Goal: Contribute content: Contribute content

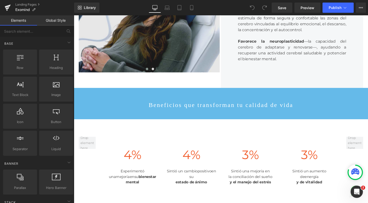
scroll to position [321, 0]
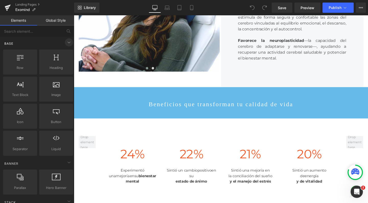
click at [66, 43] on icon at bounding box center [69, 42] width 6 height 6
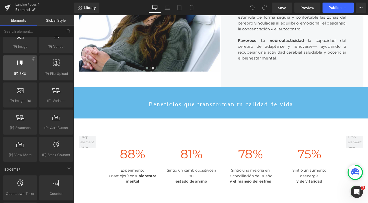
scroll to position [455, 0]
click at [33, 32] on input "text" at bounding box center [31, 31] width 63 height 11
type input "bu"
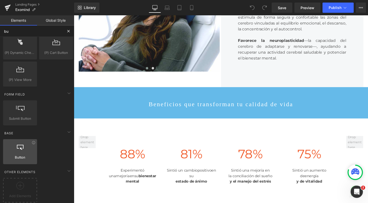
scroll to position [15, 0]
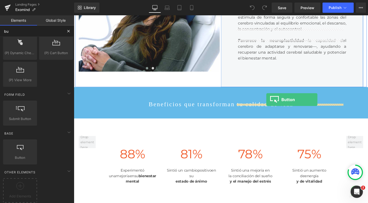
drag, startPoint x: 98, startPoint y: 162, endPoint x: 276, endPoint y: 104, distance: 186.9
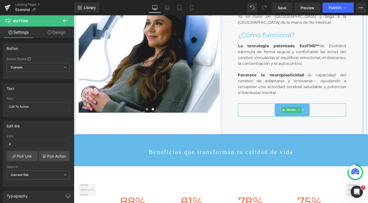
scroll to position [284, 0]
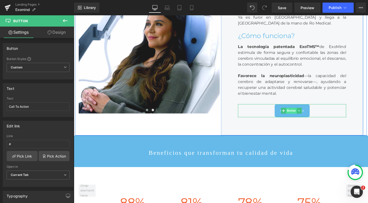
click at [301, 119] on span "Button" at bounding box center [302, 116] width 11 height 6
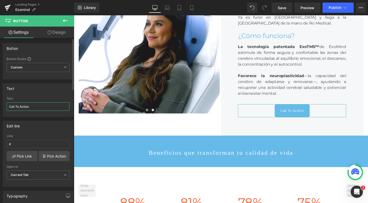
click at [36, 109] on input "Call To Action" at bounding box center [38, 106] width 63 height 8
click at [10, 106] on input "Quiero más información!" at bounding box center [38, 106] width 63 height 8
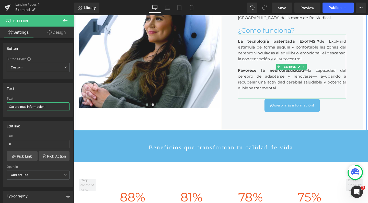
scroll to position [292, 0]
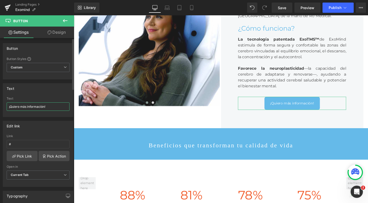
click at [20, 107] on input "¡Quiero más información!" at bounding box center [38, 106] width 63 height 8
type input "¡Quiero más información!"
click at [20, 144] on input "#" at bounding box center [38, 144] width 63 height 8
click at [52, 143] on input "#" at bounding box center [38, 144] width 63 height 8
paste input "[URL][DOMAIN_NAME]"
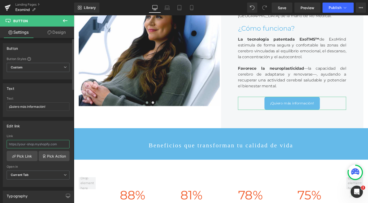
type input "[URL][DOMAIN_NAME]"
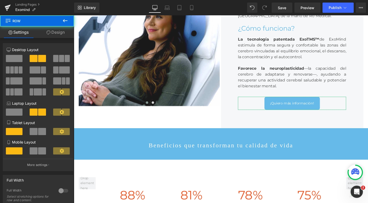
click at [125, 134] on div "Image Image ‹ › Carousel ¿Qué es? Heading Es una tecnología innovadora que util…" at bounding box center [228, 35] width 307 height 195
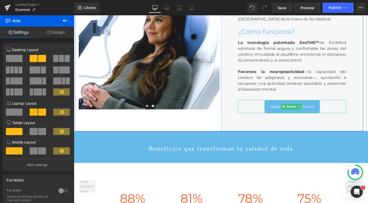
scroll to position [283, 0]
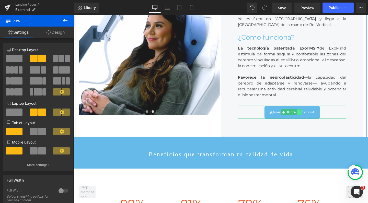
click at [309, 119] on icon at bounding box center [310, 117] width 3 height 3
click at [307, 119] on icon at bounding box center [308, 117] width 3 height 3
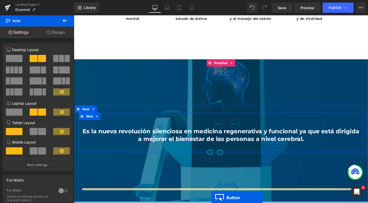
scroll to position [535, 0]
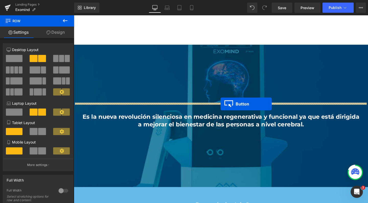
drag, startPoint x: 292, startPoint y: 42, endPoint x: 228, endPoint y: 109, distance: 92.9
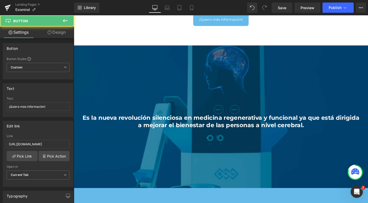
scroll to position [2599, 304]
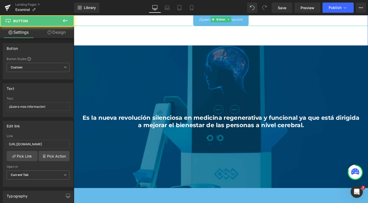
click at [224, 27] on link "¡Quiero más información!" at bounding box center [228, 20] width 58 height 14
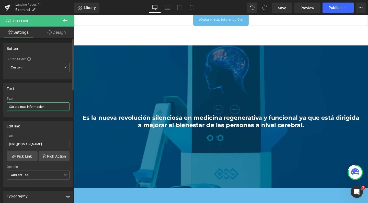
drag, startPoint x: 54, startPoint y: 106, endPoint x: 10, endPoint y: 108, distance: 44.2
click at [10, 108] on input "¡Quiero más información!" at bounding box center [38, 106] width 63 height 8
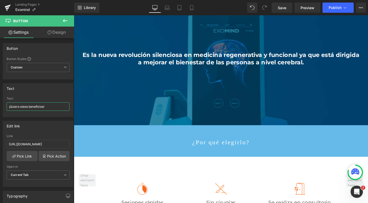
scroll to position [600, 0]
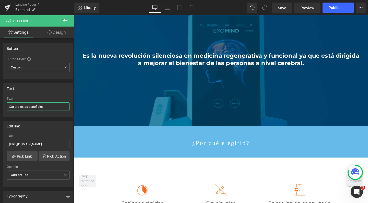
type input "¡Quiero estos beneficios!"
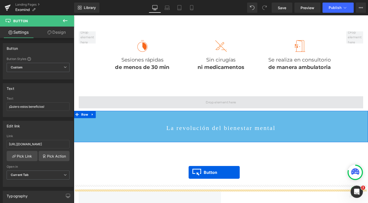
scroll to position [779, 0]
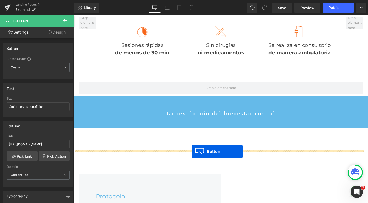
drag, startPoint x: 216, startPoint y: 50, endPoint x: 198, endPoint y: 158, distance: 110.2
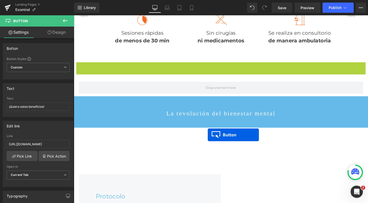
scroll to position [2612, 304]
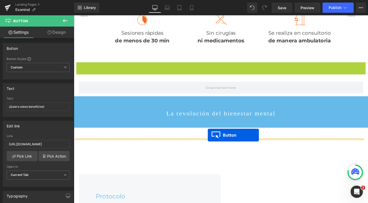
drag, startPoint x: 218, startPoint y: 150, endPoint x: 215, endPoint y: 141, distance: 9.7
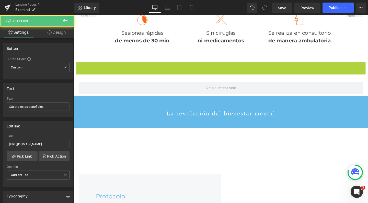
scroll to position [2613, 304]
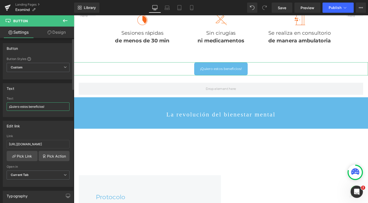
drag, startPoint x: 43, startPoint y: 108, endPoint x: 18, endPoint y: 107, distance: 25.6
click at [18, 107] on input "¡Quiero estos beneficios!" at bounding box center [38, 106] width 63 height 8
drag, startPoint x: 30, startPoint y: 108, endPoint x: 20, endPoint y: 107, distance: 10.0
click at [20, 107] on input "¡Quiero probar EXOMIND!" at bounding box center [38, 106] width 63 height 8
click at [43, 106] on input "¡Quiero más informóacin de EXOMIND!" at bounding box center [38, 106] width 63 height 8
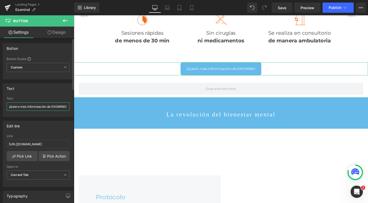
click at [38, 108] on input "¡Quiero más informóación de EXOMIND!" at bounding box center [38, 106] width 63 height 8
drag, startPoint x: 46, startPoint y: 108, endPoint x: 19, endPoint y: 107, distance: 27.1
click at [19, 107] on input "¡Quiero más informóación de EXOMIND!" at bounding box center [38, 106] width 63 height 8
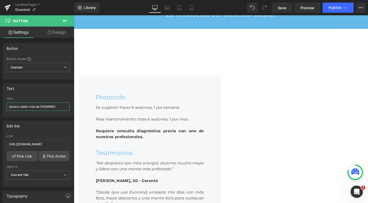
scroll to position [876, 0]
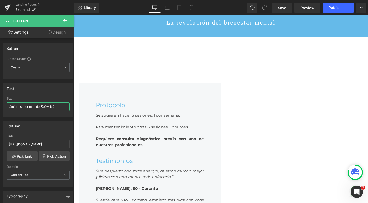
type input "¡Quiero saber más de EXOMIND!"
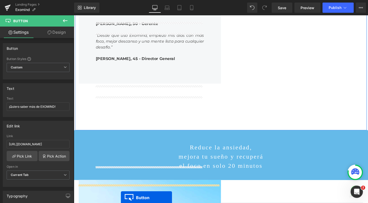
scroll to position [1071, 0]
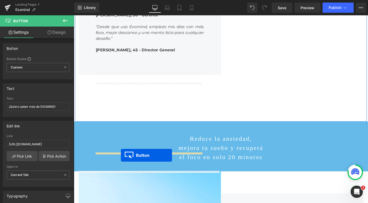
drag, startPoint x: 219, startPoint y: 69, endPoint x: 123, endPoint y: 162, distance: 134.0
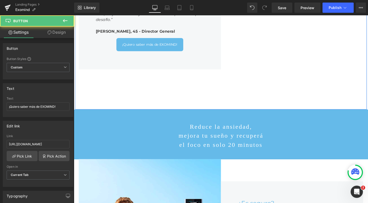
scroll to position [2613, 304]
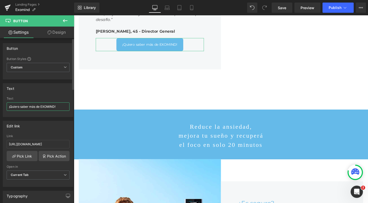
click at [36, 106] on input "¡Quiero saber más de EXOMIND!" at bounding box center [38, 106] width 63 height 8
drag, startPoint x: 40, startPoint y: 106, endPoint x: 21, endPoint y: 106, distance: 18.4
click at [21, 106] on input "¡Quiero saber más de EXOMIND!" at bounding box center [38, 106] width 63 height 8
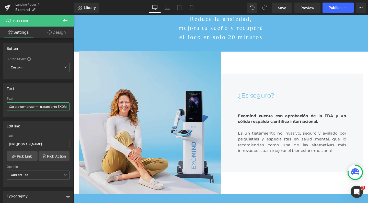
scroll to position [1184, 0]
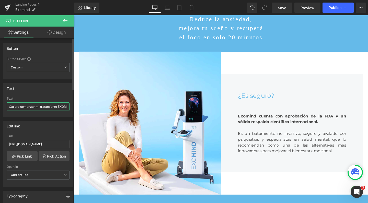
drag, startPoint x: 57, startPoint y: 108, endPoint x: 63, endPoint y: 107, distance: 6.2
click at [63, 107] on input "¡Quiero comenzar mi tratamiento EXOMIND!" at bounding box center [38, 106] width 63 height 8
type input "¡Quiero comenzar mi tratamiento!"
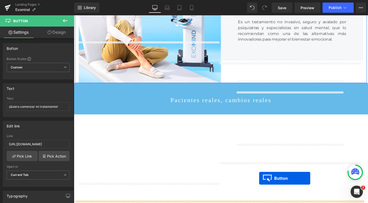
scroll to position [1313, 0]
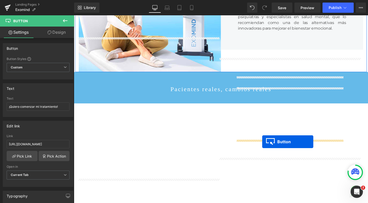
drag, startPoint x: 143, startPoint y: 40, endPoint x: 272, endPoint y: 148, distance: 168.7
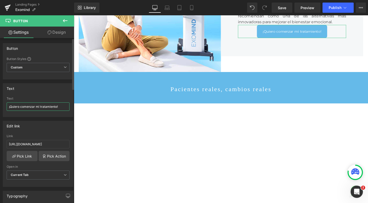
click at [42, 107] on input "¡Quiero comenzar mi tratamiento!" at bounding box center [38, 106] width 63 height 8
drag, startPoint x: 56, startPoint y: 106, endPoint x: 20, endPoint y: 106, distance: 35.5
click at [20, 106] on input "¡Quiero comenzar mi tratamiento!" at bounding box center [38, 106] width 63 height 8
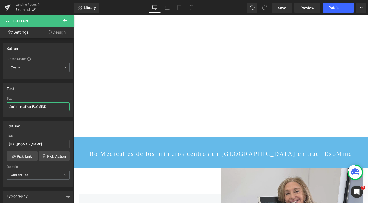
scroll to position [1433, 0]
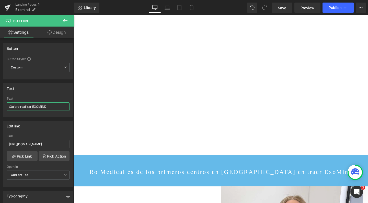
type input "¡Quiero realizar EXOMIND!"
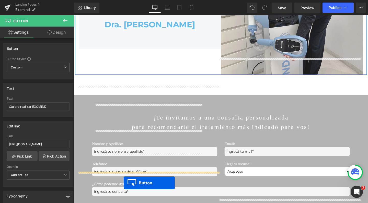
scroll to position [1710, 0]
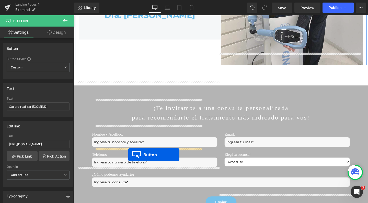
drag, startPoint x: 293, startPoint y: 32, endPoint x: 131, endPoint y: 162, distance: 207.1
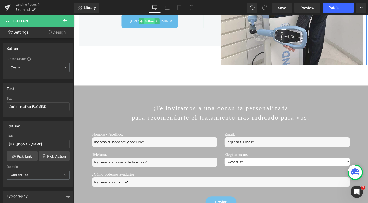
click at [154, 25] on span "Button" at bounding box center [152, 22] width 11 height 6
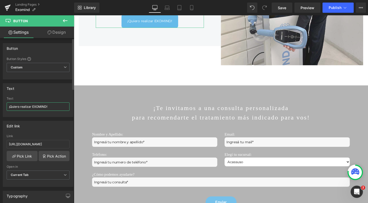
drag, startPoint x: 30, startPoint y: 106, endPoint x: 20, endPoint y: 107, distance: 10.2
click at [20, 107] on input "¡Quiero realizar EXOMIND!" at bounding box center [38, 106] width 63 height 8
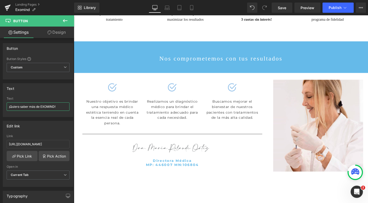
scroll to position [2065, 0]
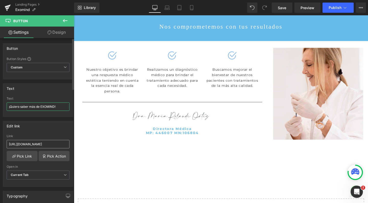
type input "¡Quiero saber más de EXOMIND!"
click at [36, 145] on input "[URL][DOMAIN_NAME]" at bounding box center [38, 144] width 63 height 8
paste input "fem0et"
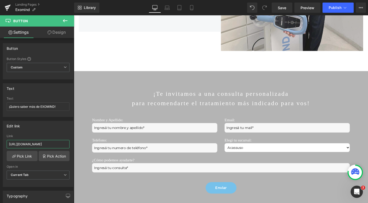
scroll to position [1725, 0]
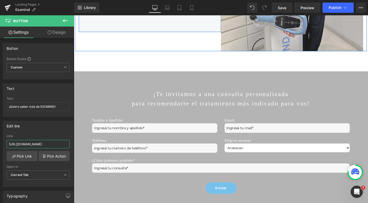
type input "[URL][DOMAIN_NAME]"
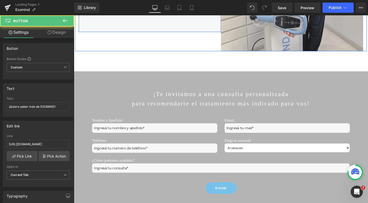
click at [170, 14] on link "¡Quiero saber más de EXOMIND!" at bounding box center [154, 7] width 70 height 14
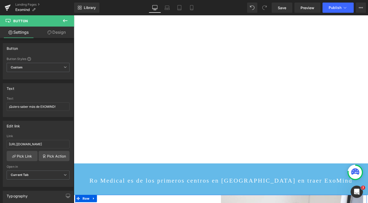
scroll to position [1364, 0]
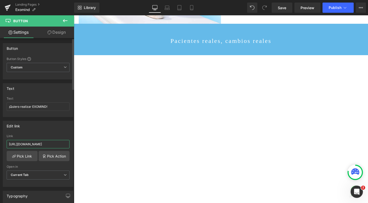
click at [51, 142] on input "[URL][DOMAIN_NAME]" at bounding box center [38, 144] width 63 height 8
paste input "fem0et"
type input "[URL][DOMAIN_NAME]"
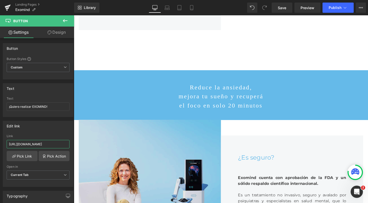
scroll to position [1112, 0]
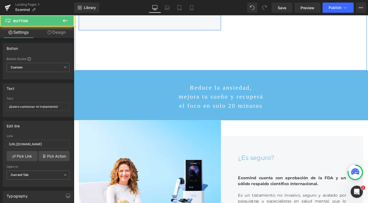
drag, startPoint x: 159, startPoint y: 101, endPoint x: 114, endPoint y: 161, distance: 75.2
click at [159, 12] on link "¡Quiero comenzar mi tratamiento!" at bounding box center [154, 5] width 74 height 14
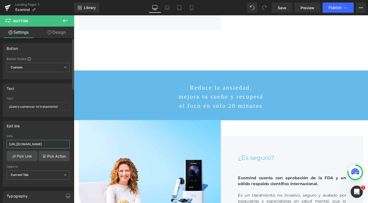
click at [39, 144] on input "[URL][DOMAIN_NAME]" at bounding box center [38, 144] width 63 height 8
paste input "fem0et"
type input "[URL][DOMAIN_NAME]"
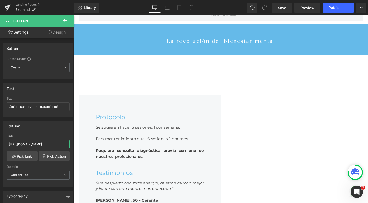
scroll to position [852, 0]
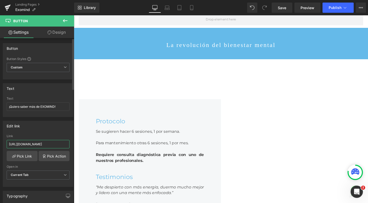
click at [42, 145] on input "[URL][DOMAIN_NAME]" at bounding box center [38, 144] width 63 height 8
paste input "fem0et"
type input "[URL][DOMAIN_NAME]"
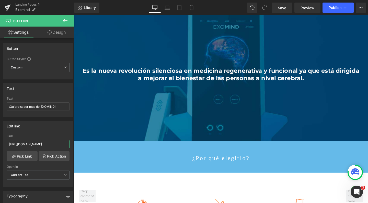
scroll to position [567, 0]
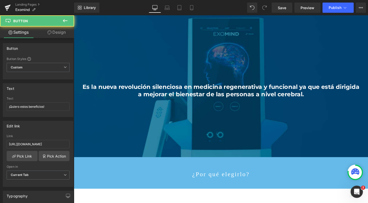
click at [34, 143] on input "[URL][DOMAIN_NAME]" at bounding box center [38, 144] width 63 height 8
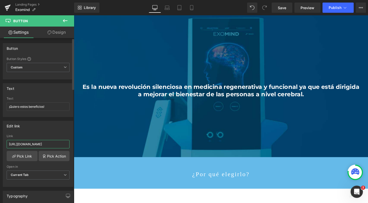
click at [34, 143] on input "[URL][DOMAIN_NAME]" at bounding box center [38, 144] width 63 height 8
paste input "fem0et"
type input "[URL][DOMAIN_NAME]"
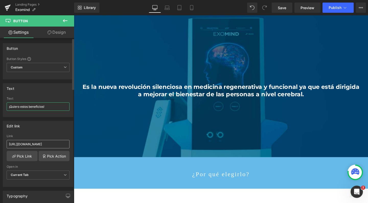
drag, startPoint x: 20, startPoint y: 106, endPoint x: 56, endPoint y: 146, distance: 54.3
click at [20, 106] on input "¡Quiero estos beneficios!" at bounding box center [38, 106] width 63 height 8
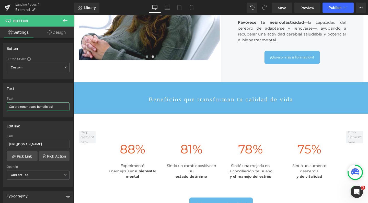
scroll to position [302, 0]
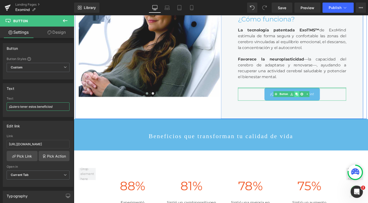
type input "¡Quiero tener estos beneficios!"
click at [306, 101] on link at bounding box center [308, 98] width 5 height 6
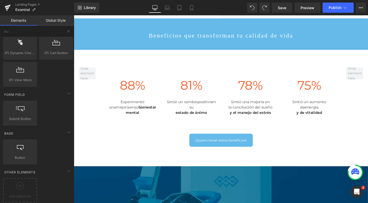
scroll to position [2613, 304]
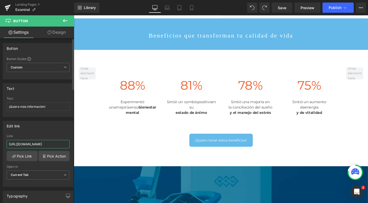
click at [27, 146] on input "[URL][DOMAIN_NAME]" at bounding box center [38, 144] width 63 height 8
paste input "fem0et"
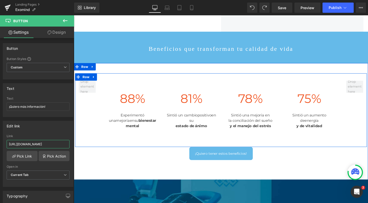
scroll to position [480, 0]
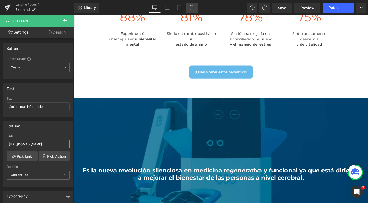
type input "[URL][DOMAIN_NAME]"
click at [192, 8] on icon at bounding box center [191, 7] width 5 height 5
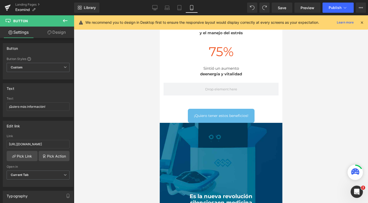
scroll to position [3241, 118]
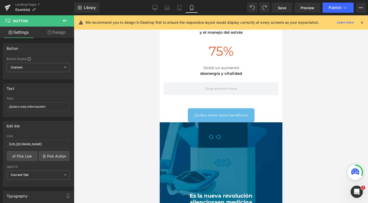
click at [68, 21] on button at bounding box center [65, 20] width 18 height 11
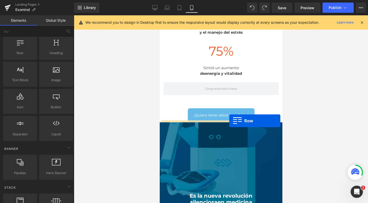
drag, startPoint x: 179, startPoint y: 68, endPoint x: 229, endPoint y: 121, distance: 72.6
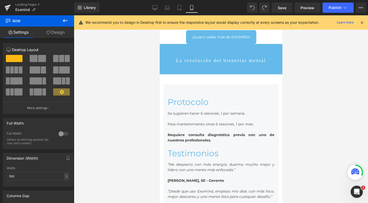
scroll to position [1114, 0]
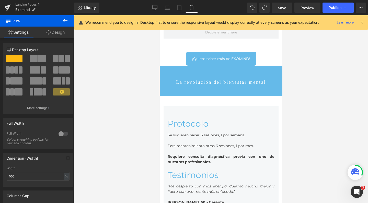
click at [67, 23] on icon at bounding box center [65, 21] width 6 height 6
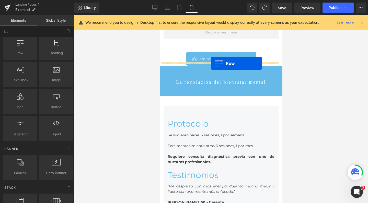
drag, startPoint x: 177, startPoint y: 66, endPoint x: 211, endPoint y: 63, distance: 33.8
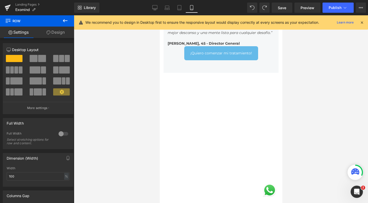
scroll to position [1243, 0]
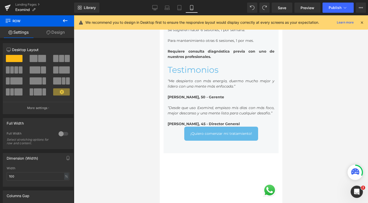
click at [65, 20] on icon at bounding box center [65, 20] width 5 height 3
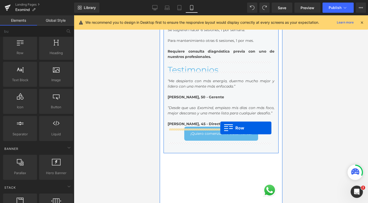
drag, startPoint x: 179, startPoint y: 63, endPoint x: 220, endPoint y: 128, distance: 77.0
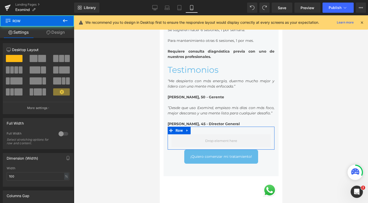
scroll to position [3310, 118]
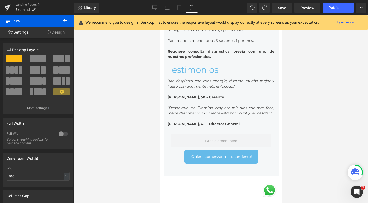
click at [69, 20] on button at bounding box center [65, 20] width 18 height 11
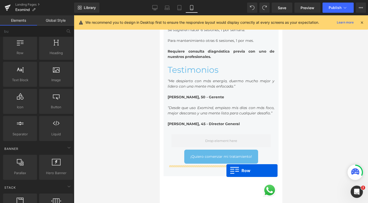
drag, startPoint x: 181, startPoint y: 67, endPoint x: 226, endPoint y: 171, distance: 112.5
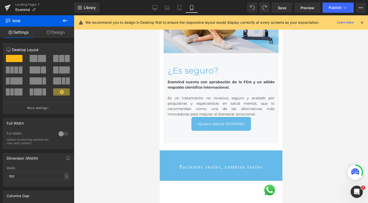
scroll to position [1808, 0]
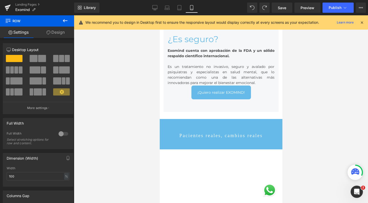
click at [68, 22] on button at bounding box center [65, 20] width 18 height 11
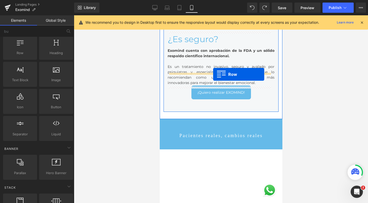
drag, startPoint x: 182, startPoint y: 68, endPoint x: 213, endPoint y: 74, distance: 31.0
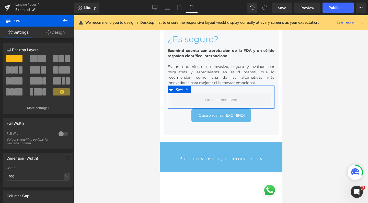
scroll to position [3356, 118]
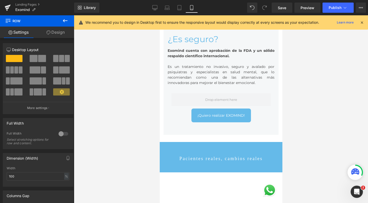
click at [66, 23] on icon at bounding box center [65, 21] width 6 height 6
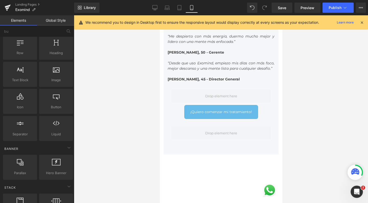
scroll to position [1292, 0]
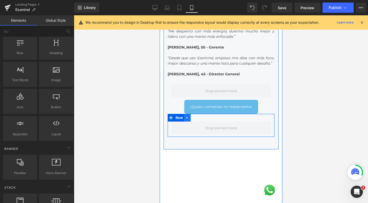
click at [189, 120] on icon at bounding box center [187, 118] width 4 height 4
click at [201, 120] on icon at bounding box center [201, 118] width 4 height 4
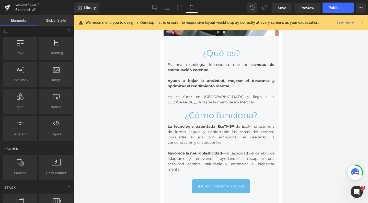
scroll to position [0, 0]
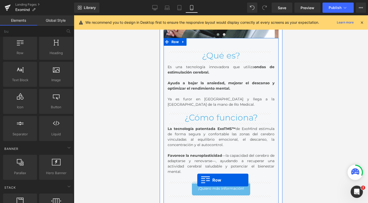
drag, startPoint x: 21, startPoint y: 48, endPoint x: 197, endPoint y: 180, distance: 219.9
click at [197, 0] on div "Row You are previewing how the will restyle your page. You can not edit Element…" at bounding box center [184, 0] width 368 height 0
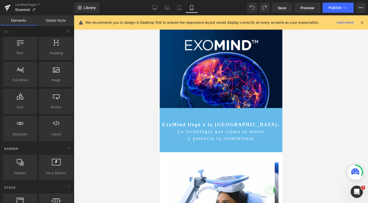
scroll to position [3333, 118]
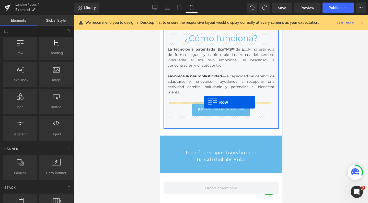
drag, startPoint x: 186, startPoint y: 64, endPoint x: 204, endPoint y: 102, distance: 42.3
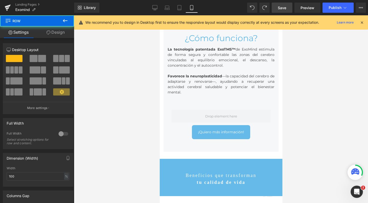
click at [279, 8] on span "Save" at bounding box center [282, 7] width 8 height 5
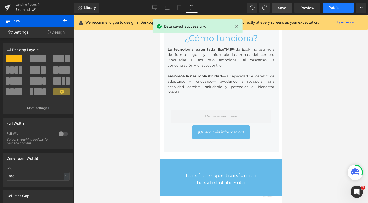
click at [333, 7] on span "Publish" at bounding box center [335, 8] width 13 height 4
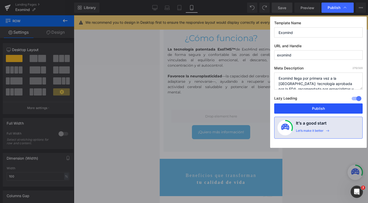
click at [307, 103] on button "Publish" at bounding box center [318, 108] width 88 height 10
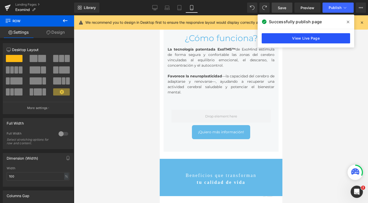
click at [304, 34] on link "View Live Page" at bounding box center [306, 38] width 88 height 10
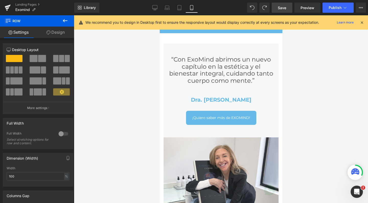
scroll to position [2062, 0]
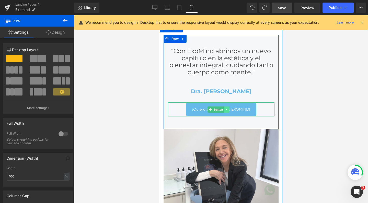
click at [226, 109] on icon at bounding box center [226, 110] width 1 height 2
click at [230, 108] on icon at bounding box center [229, 109] width 3 height 3
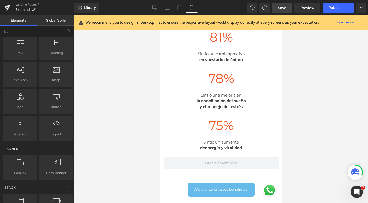
scroll to position [604, 0]
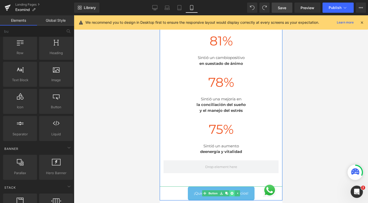
click at [230, 192] on icon at bounding box center [231, 193] width 3 height 3
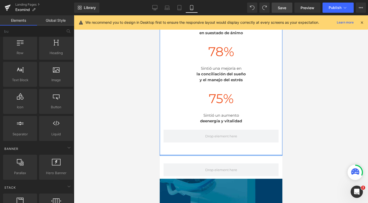
scroll to position [641, 0]
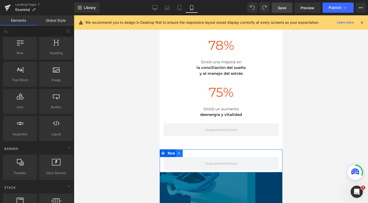
click at [177, 151] on link at bounding box center [179, 153] width 7 height 8
click at [192, 153] on icon at bounding box center [193, 153] width 4 height 4
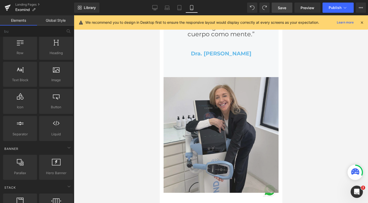
scroll to position [2059, 0]
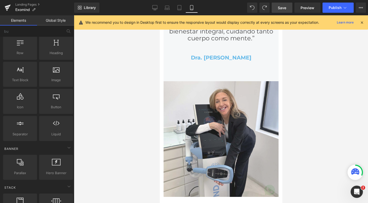
click at [284, 8] on span "Save" at bounding box center [282, 7] width 8 height 5
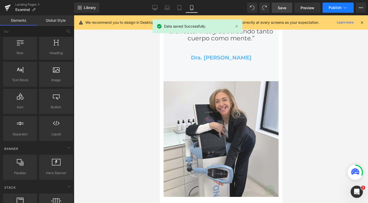
click at [328, 5] on button "Publish" at bounding box center [337, 8] width 31 height 10
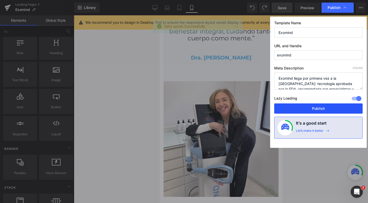
click at [308, 106] on button "Publish" at bounding box center [318, 108] width 88 height 10
